Goal: Transaction & Acquisition: Download file/media

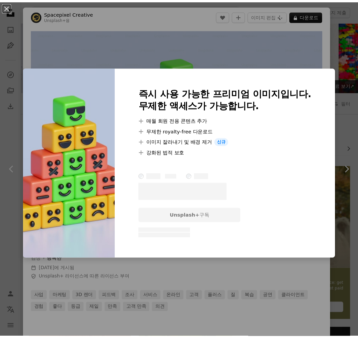
scroll to position [367, 0]
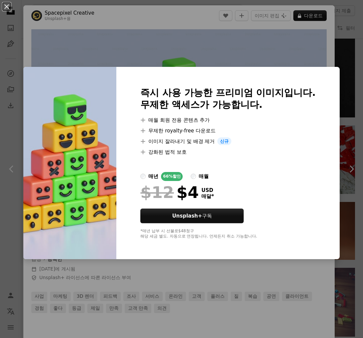
click at [191, 277] on div "An X shape 즉시 사용 가능한 프리미엄 이미지입니다. 무제한 액세스가 가능합니다. A plus sign 매월 회원 전용 콘텐츠 추가 A…" at bounding box center [181, 169] width 363 height 338
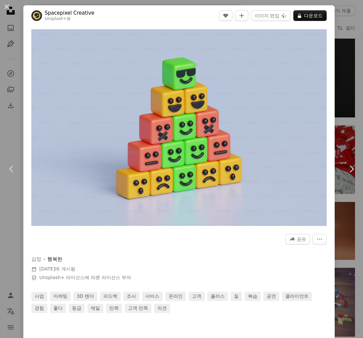
click at [10, 4] on button "An X shape" at bounding box center [7, 7] width 8 height 8
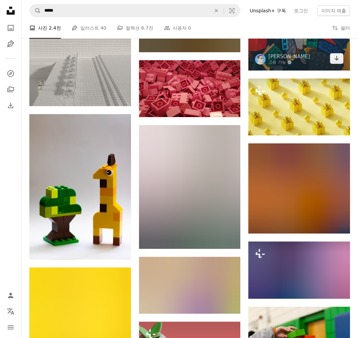
scroll to position [6633, 0]
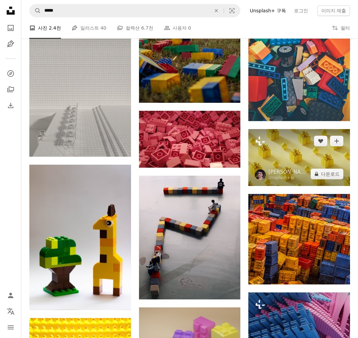
click at [295, 158] on img at bounding box center [299, 157] width 102 height 57
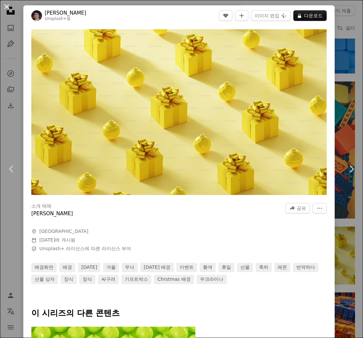
click at [6, 9] on button "An X shape" at bounding box center [7, 7] width 8 height 8
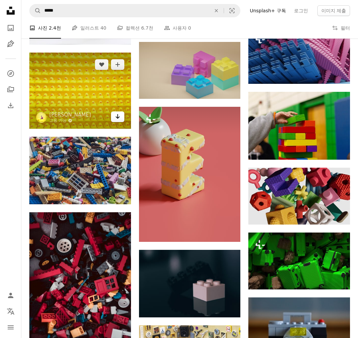
scroll to position [6893, 0]
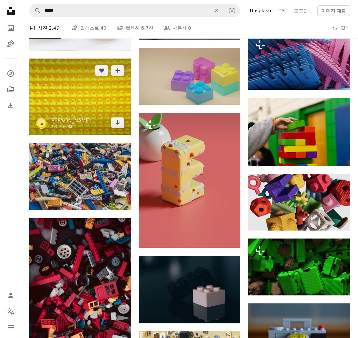
click at [87, 96] on img at bounding box center [80, 97] width 102 height 76
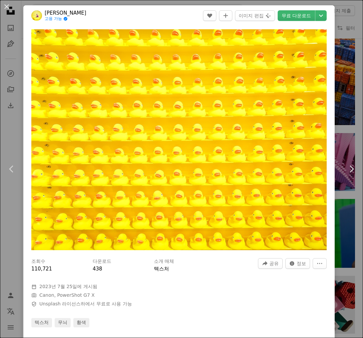
click at [9, 10] on button "An X shape" at bounding box center [7, 7] width 8 height 8
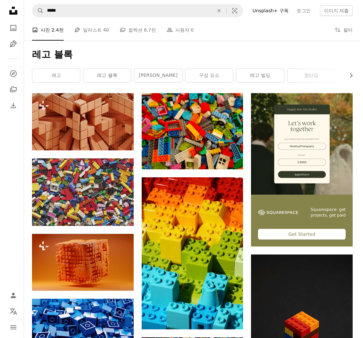
scroll to position [132, 0]
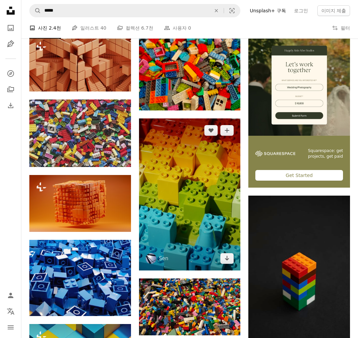
click at [201, 188] on img at bounding box center [190, 195] width 102 height 152
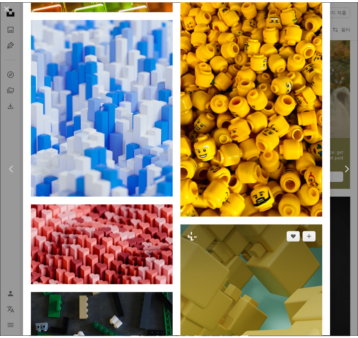
scroll to position [5603, 0]
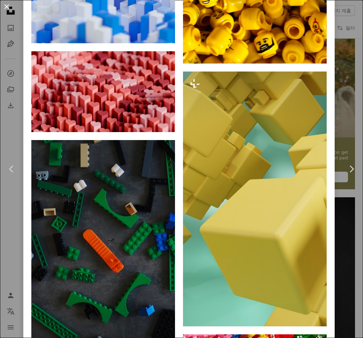
click at [8, 10] on button "An X shape" at bounding box center [7, 7] width 8 height 8
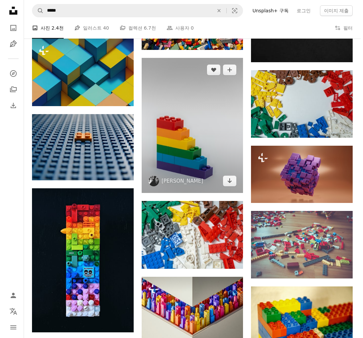
scroll to position [447, 0]
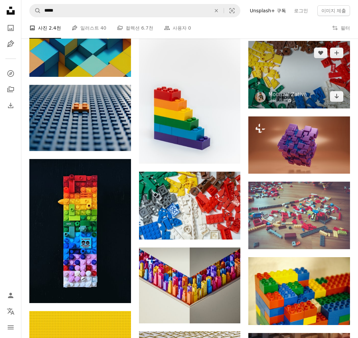
click at [287, 78] on img at bounding box center [299, 75] width 102 height 68
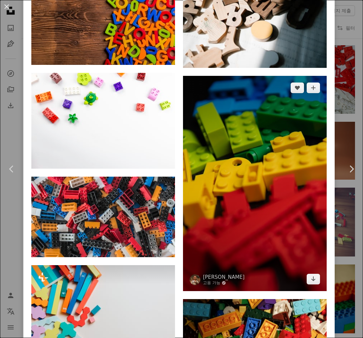
scroll to position [895, 0]
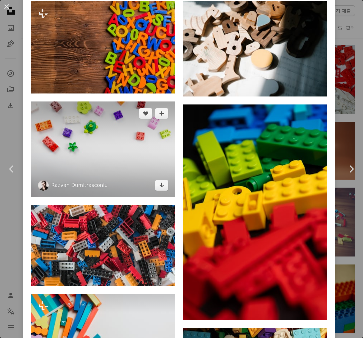
click at [100, 140] on img at bounding box center [103, 150] width 144 height 96
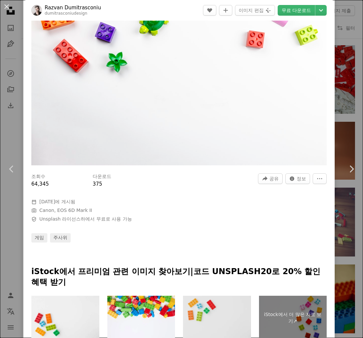
scroll to position [104, 0]
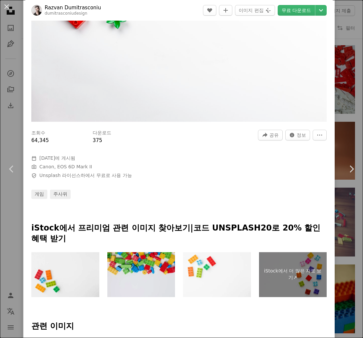
click at [157, 263] on img at bounding box center [141, 274] width 68 height 45
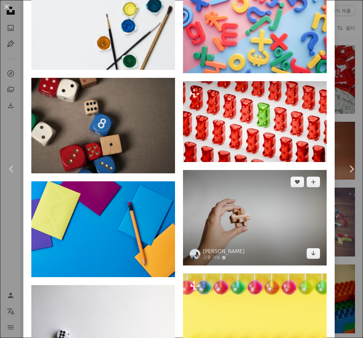
scroll to position [1637, 0]
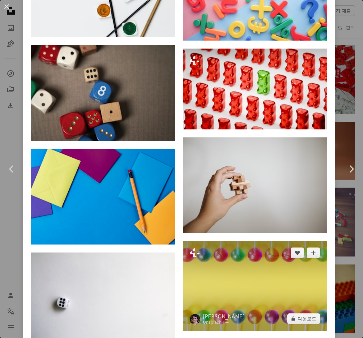
click at [259, 242] on img at bounding box center [255, 286] width 144 height 90
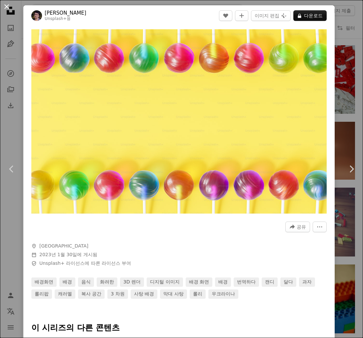
click at [9, 7] on button "An X shape" at bounding box center [7, 7] width 8 height 8
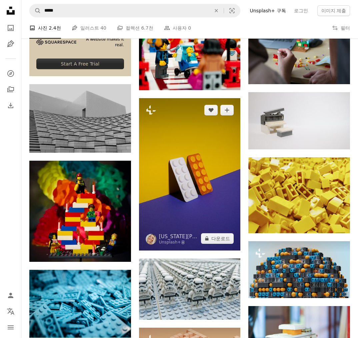
scroll to position [1115, 0]
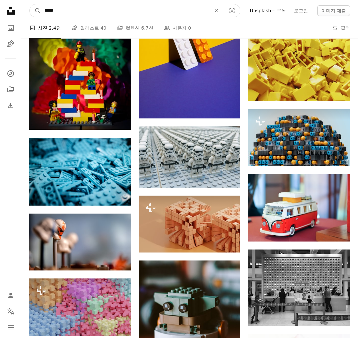
drag, startPoint x: 180, startPoint y: 15, endPoint x: 24, endPoint y: 13, distance: 155.2
click at [24, 13] on nav "A magnifying glass ***** An X shape Visual search Filters Unsplash+ 구독 로그인 이미지 …" at bounding box center [189, 10] width 336 height 21
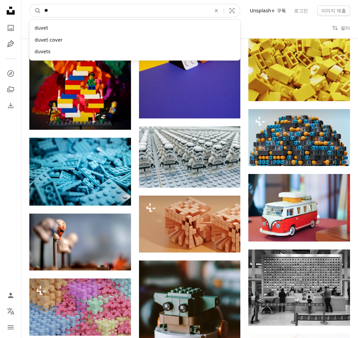
type input "*"
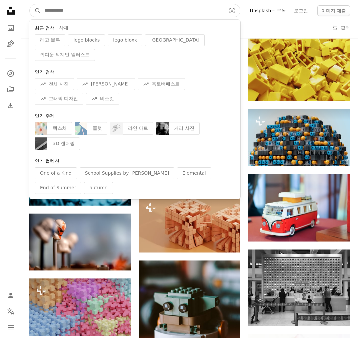
type input "*"
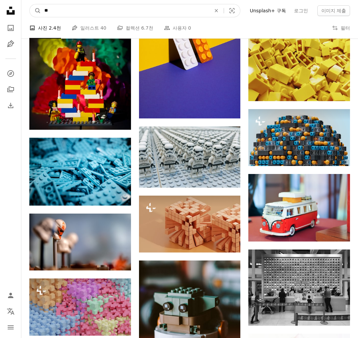
type input "**"
click button "A magnifying glass" at bounding box center [35, 10] width 11 height 13
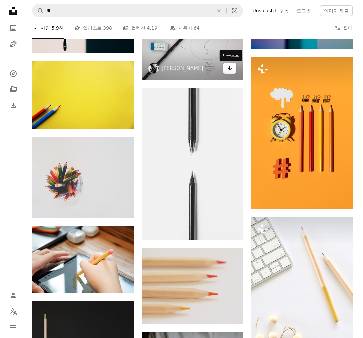
scroll to position [2565, 0]
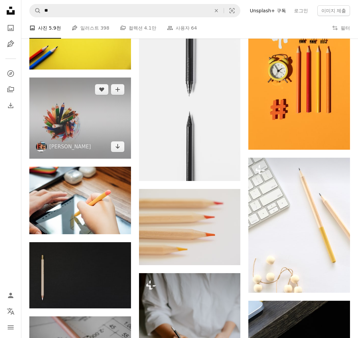
click at [101, 118] on img at bounding box center [80, 118] width 102 height 81
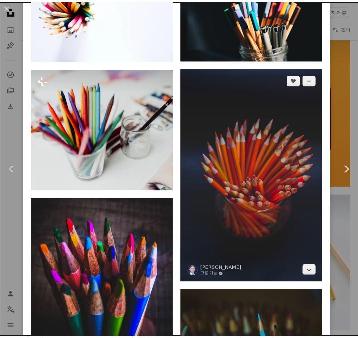
scroll to position [541, 0]
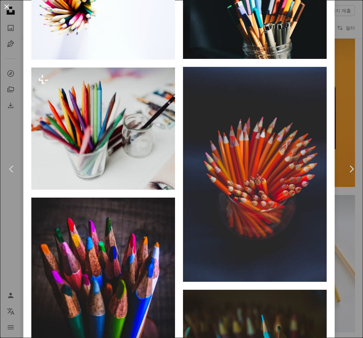
click at [6, 4] on button "An X shape" at bounding box center [7, 7] width 8 height 8
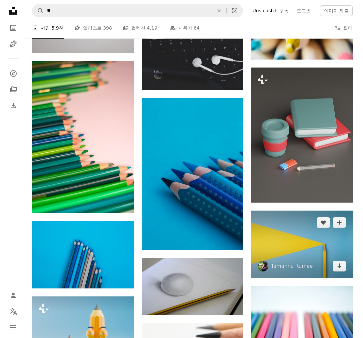
scroll to position [5324, 0]
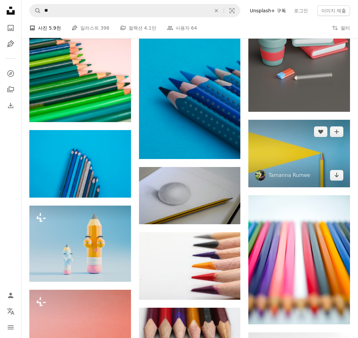
click at [305, 169] on img at bounding box center [299, 154] width 102 height 68
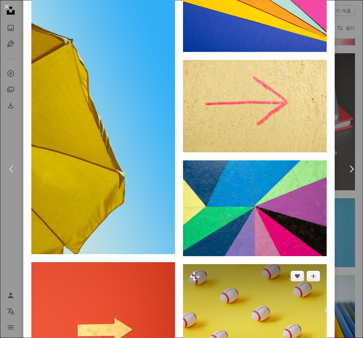
scroll to position [6473, 0]
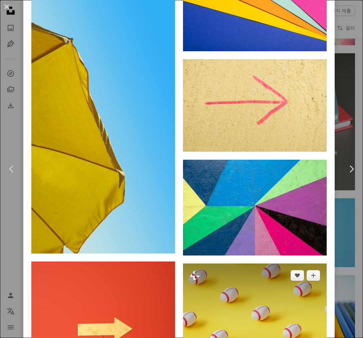
click at [281, 264] on img at bounding box center [255, 336] width 144 height 144
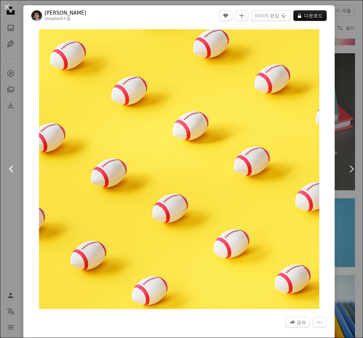
click at [7, 171] on icon "Chevron left" at bounding box center [11, 169] width 11 height 11
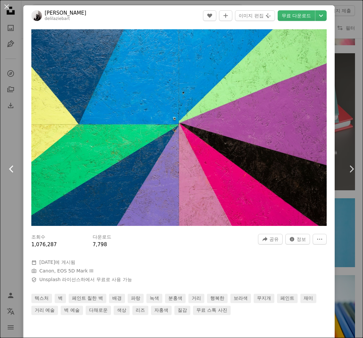
click at [7, 171] on icon "Chevron left" at bounding box center [11, 169] width 11 height 11
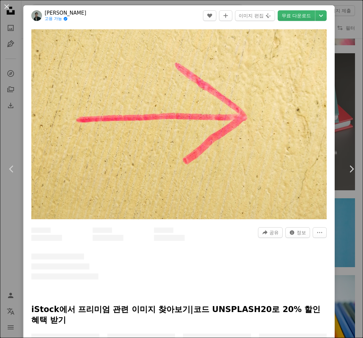
click at [12, 136] on div "An X shape Chevron left Chevron right [PERSON_NAME] 고용 가능 A checkmark inside of…" at bounding box center [181, 169] width 363 height 338
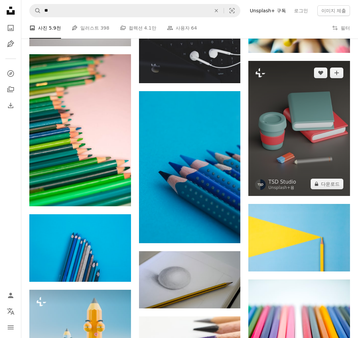
scroll to position [5240, 0]
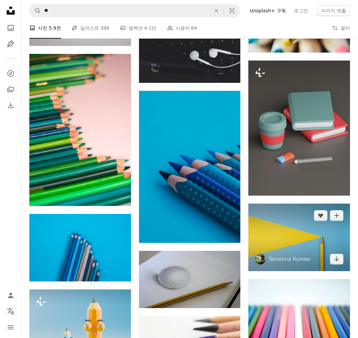
click at [295, 240] on img at bounding box center [299, 238] width 102 height 68
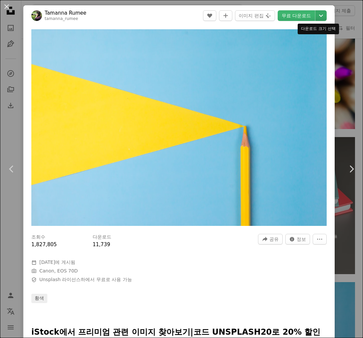
click at [317, 13] on icon "Chevron down" at bounding box center [320, 16] width 11 height 8
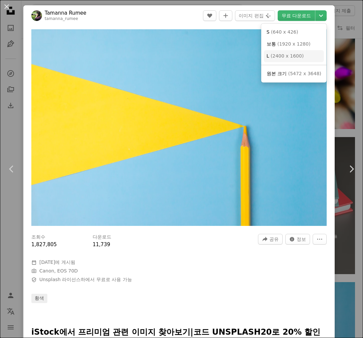
click at [307, 56] on link "L ( 2400 x 1600 )" at bounding box center [294, 56] width 60 height 12
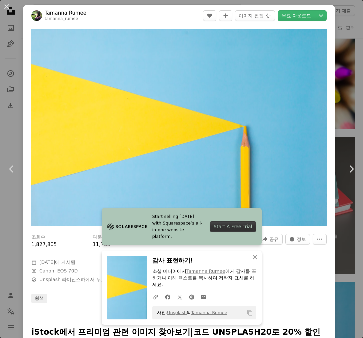
click at [9, 11] on button "An X shape" at bounding box center [7, 7] width 8 height 8
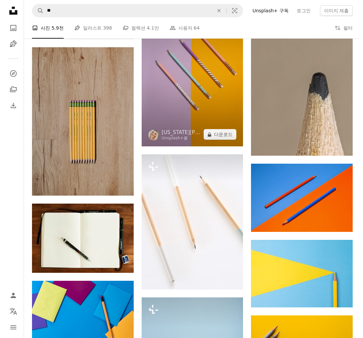
scroll to position [1611, 0]
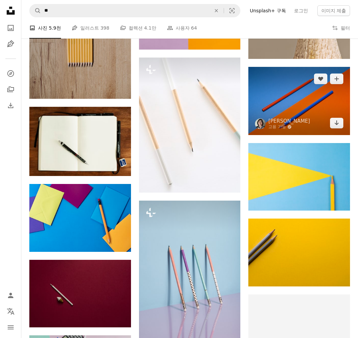
click at [289, 106] on img at bounding box center [299, 101] width 102 height 68
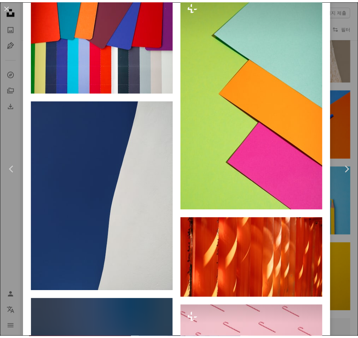
scroll to position [6681, 0]
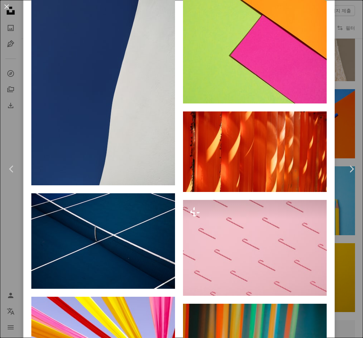
click at [334, 216] on div "An X shape Chevron left Chevron right Alice Yamamura 고용 가능 A checkmark inside o…" at bounding box center [181, 169] width 363 height 338
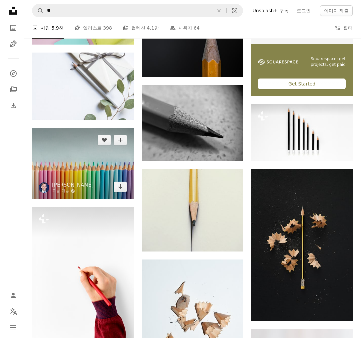
scroll to position [1947, 0]
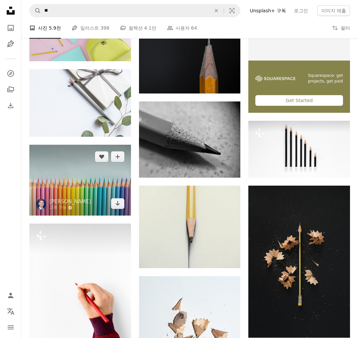
click at [95, 188] on img at bounding box center [80, 180] width 102 height 71
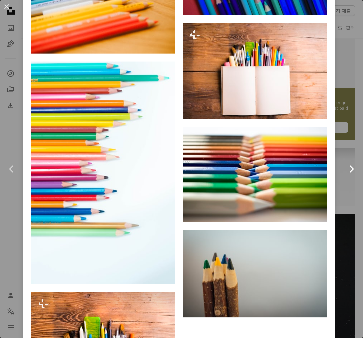
scroll to position [3734, 0]
